Goal: Transaction & Acquisition: Subscribe to service/newsletter

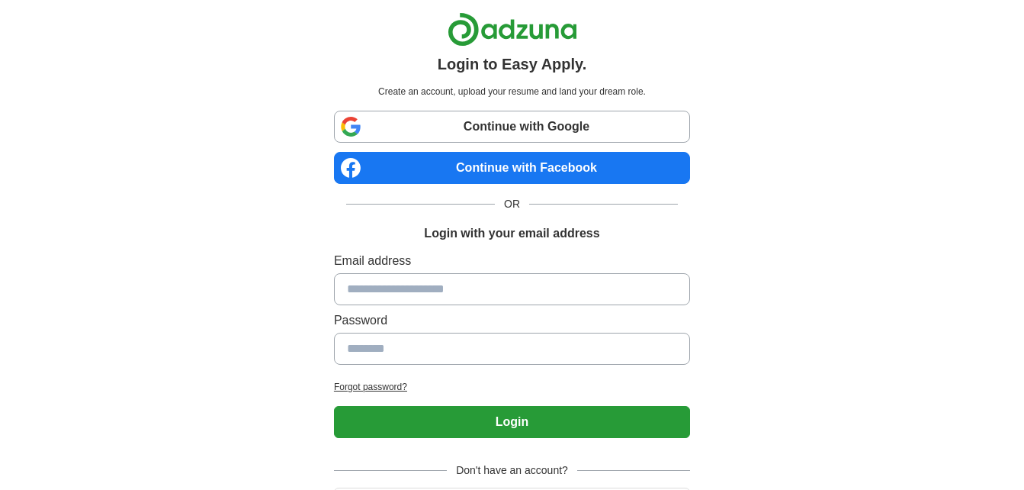
click at [522, 167] on link "Continue with Facebook" at bounding box center [512, 168] width 356 height 32
click at [497, 162] on link "Continue with Facebook" at bounding box center [512, 168] width 356 height 32
click at [468, 159] on link "Continue with Facebook" at bounding box center [512, 168] width 356 height 32
click at [518, 162] on link "Continue with Facebook" at bounding box center [512, 168] width 356 height 32
click at [500, 163] on link "Continue with Facebook" at bounding box center [512, 168] width 356 height 32
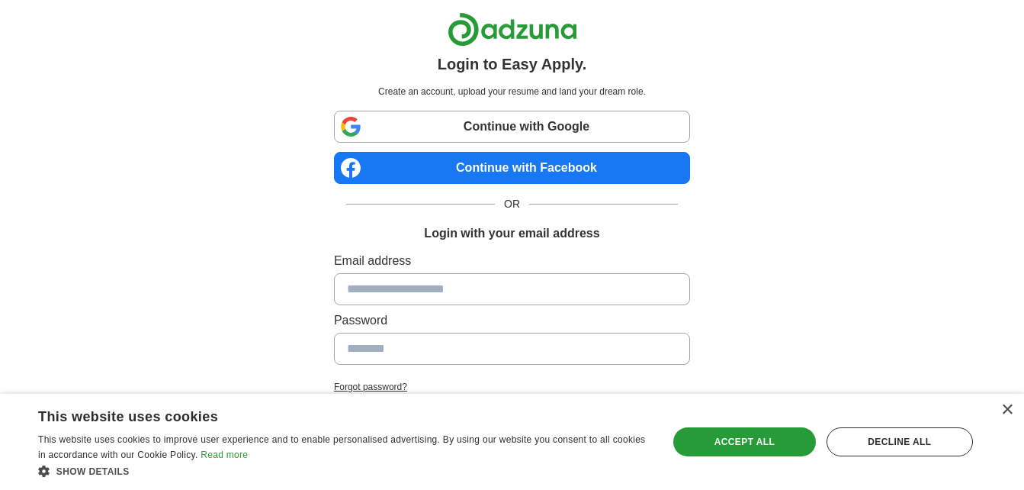
click at [462, 169] on link "Continue with Facebook" at bounding box center [512, 168] width 356 height 32
click at [503, 161] on link "Continue with Facebook" at bounding box center [512, 168] width 356 height 32
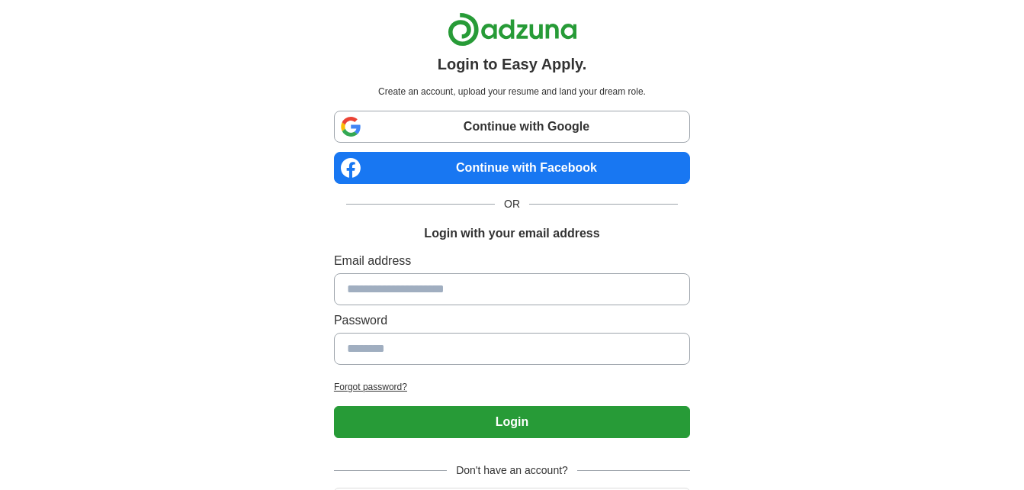
click at [498, 154] on link "Continue with Facebook" at bounding box center [512, 168] width 356 height 32
click at [475, 157] on link "Continue with Facebook" at bounding box center [512, 168] width 356 height 32
click at [507, 165] on link "Continue with Facebook" at bounding box center [512, 168] width 356 height 32
click at [475, 169] on link "Continue with Facebook" at bounding box center [512, 168] width 356 height 32
click at [519, 169] on link "Continue with Facebook" at bounding box center [512, 168] width 356 height 32
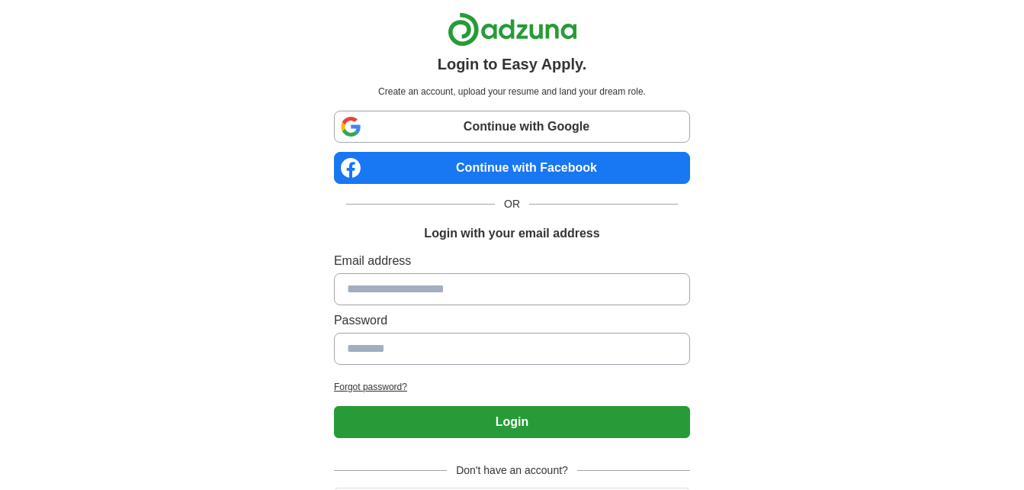
click at [463, 170] on link "Continue with Facebook" at bounding box center [512, 168] width 356 height 32
